Goal: Register for event/course

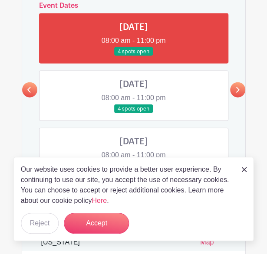
scroll to position [426, 0]
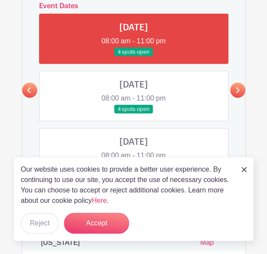
click at [233, 90] on link at bounding box center [237, 90] width 15 height 15
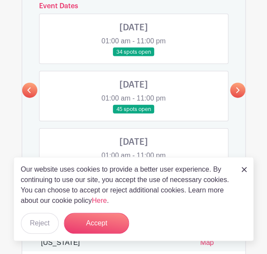
click at [26, 87] on link at bounding box center [29, 90] width 15 height 15
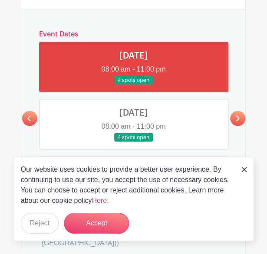
scroll to position [398, 0]
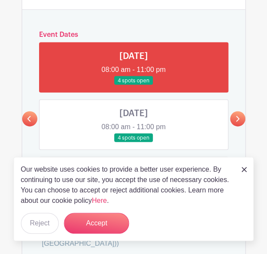
click at [240, 123] on link at bounding box center [237, 118] width 15 height 15
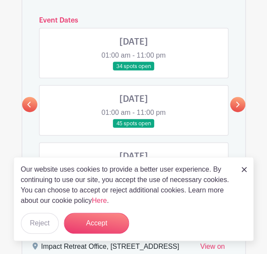
scroll to position [407, 0]
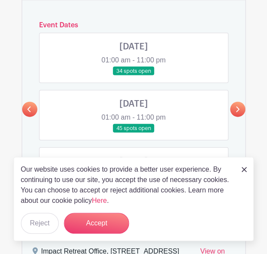
click at [236, 107] on icon at bounding box center [237, 109] width 4 height 7
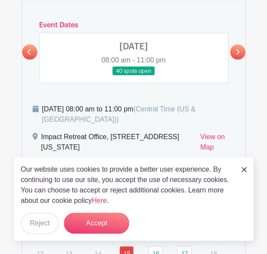
click at [30, 53] on icon at bounding box center [28, 52] width 3 height 6
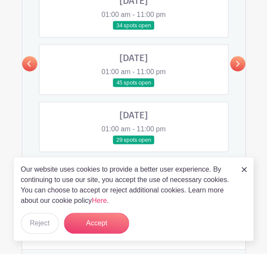
scroll to position [465, 0]
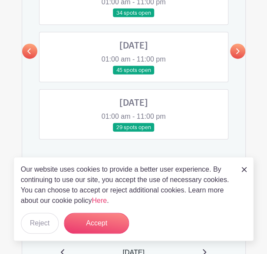
click at [134, 132] on link at bounding box center [134, 132] width 0 height 0
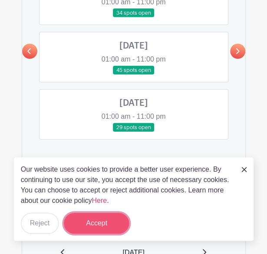
click at [102, 224] on button "Accept" at bounding box center [96, 223] width 65 height 21
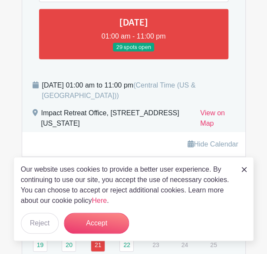
scroll to position [546, 0]
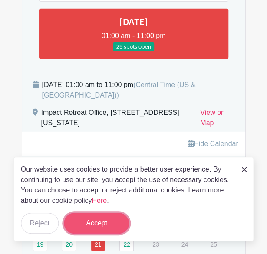
click at [100, 231] on button "Accept" at bounding box center [96, 223] width 65 height 21
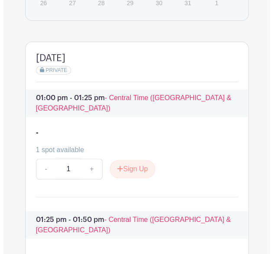
scroll to position [803, 0]
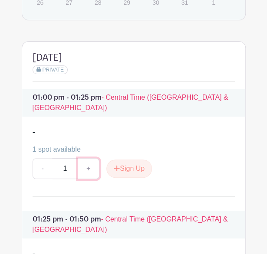
click at [89, 158] on link "+" at bounding box center [89, 168] width 22 height 21
click at [126, 160] on button "Sign Up" at bounding box center [129, 169] width 46 height 18
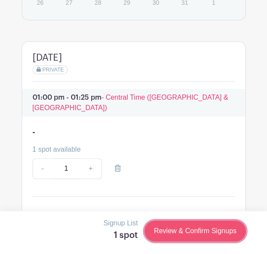
click at [198, 227] on link "Review & Confirm Signups" at bounding box center [194, 231] width 101 height 21
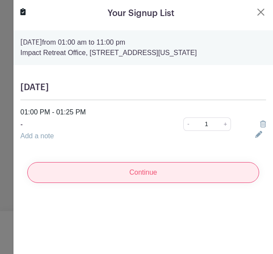
click at [160, 177] on input "Continue" at bounding box center [143, 172] width 232 height 21
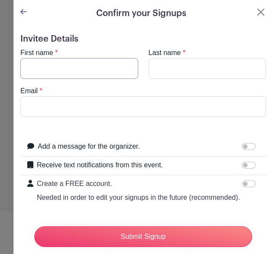
click at [95, 65] on input "First name" at bounding box center [79, 68] width 118 height 21
type input "Zachary Kleppel"
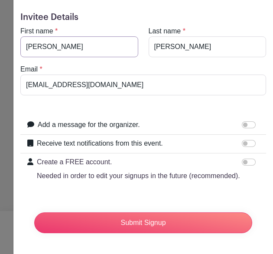
scroll to position [0, 0]
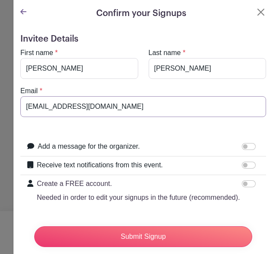
click at [118, 108] on input "zacharydkleppel@gmail.com" at bounding box center [143, 106] width 246 height 21
type input "zkleppel@outlook.com"
click at [242, 143] on input "Add a message for the organizer." at bounding box center [249, 146] width 14 height 7
checkbox input "true"
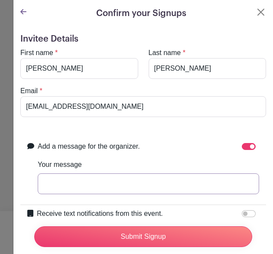
click at [154, 184] on input "Your message" at bounding box center [149, 183] width 222 height 21
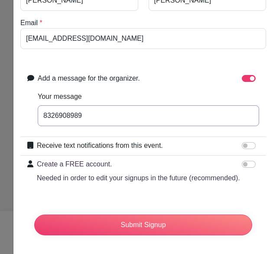
scroll to position [72, 0]
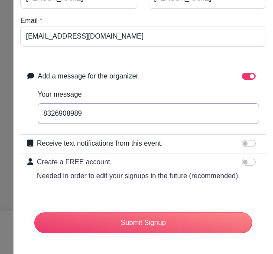
type input "8326908989"
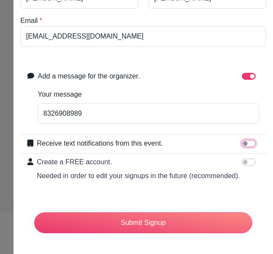
click at [242, 142] on input "Receive text notifications from this event." at bounding box center [249, 143] width 14 height 7
checkbox input "true"
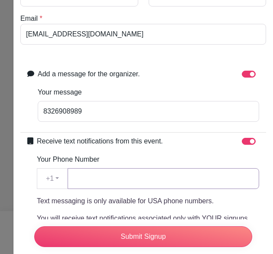
click at [217, 178] on input "Your Phone Number" at bounding box center [164, 178] width 192 height 21
type input "8326908989"
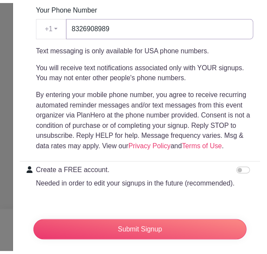
scroll to position [249, 0]
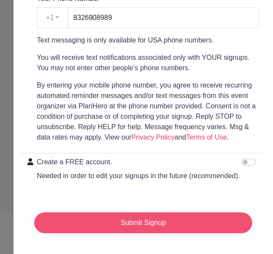
click at [143, 220] on input "Submit Signup" at bounding box center [143, 223] width 218 height 21
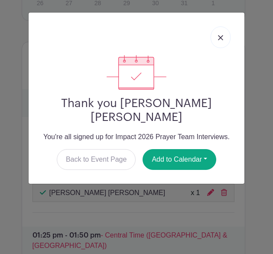
click at [221, 40] on img at bounding box center [220, 37] width 5 height 5
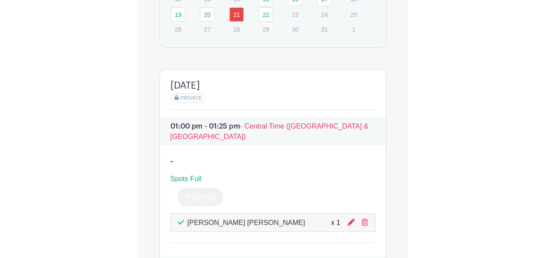
scroll to position [779, 0]
